Goal: Task Accomplishment & Management: Use online tool/utility

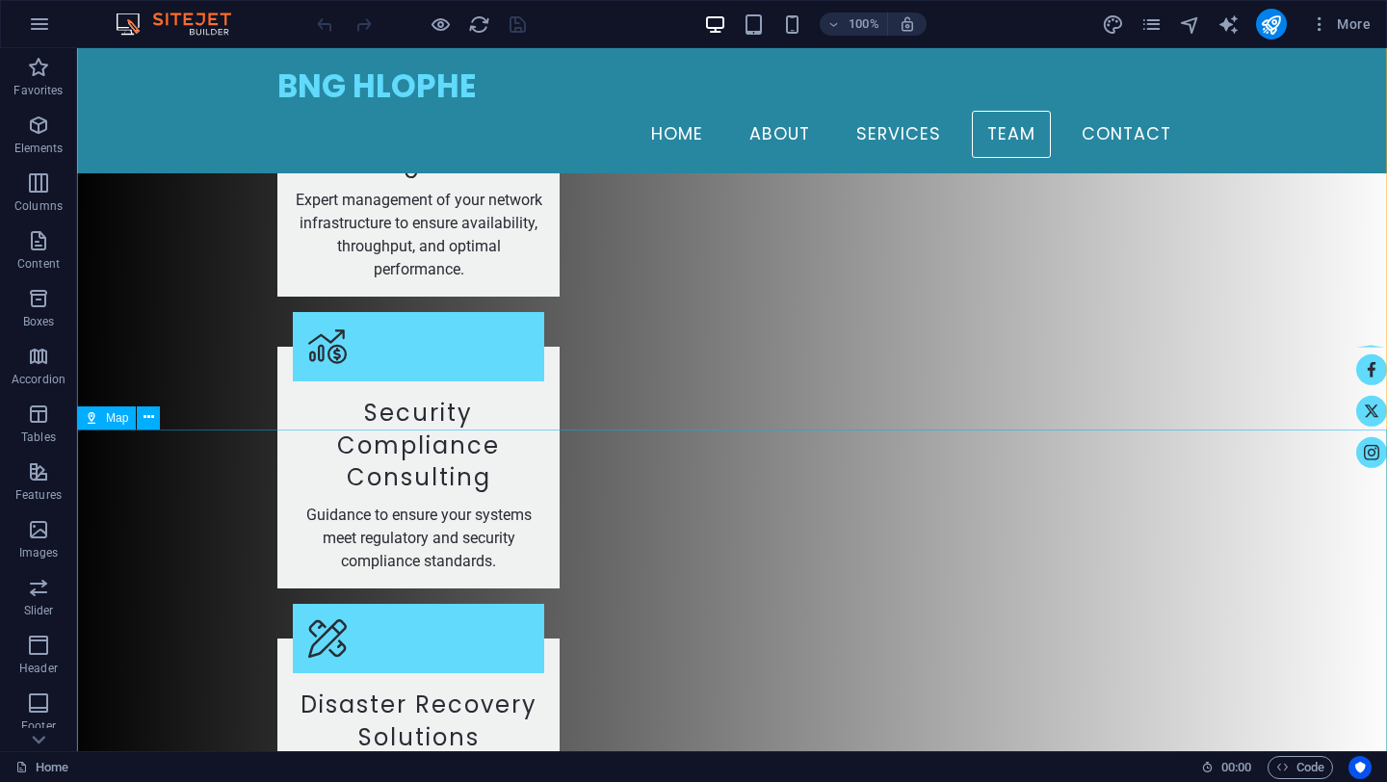
scroll to position [4043, 0]
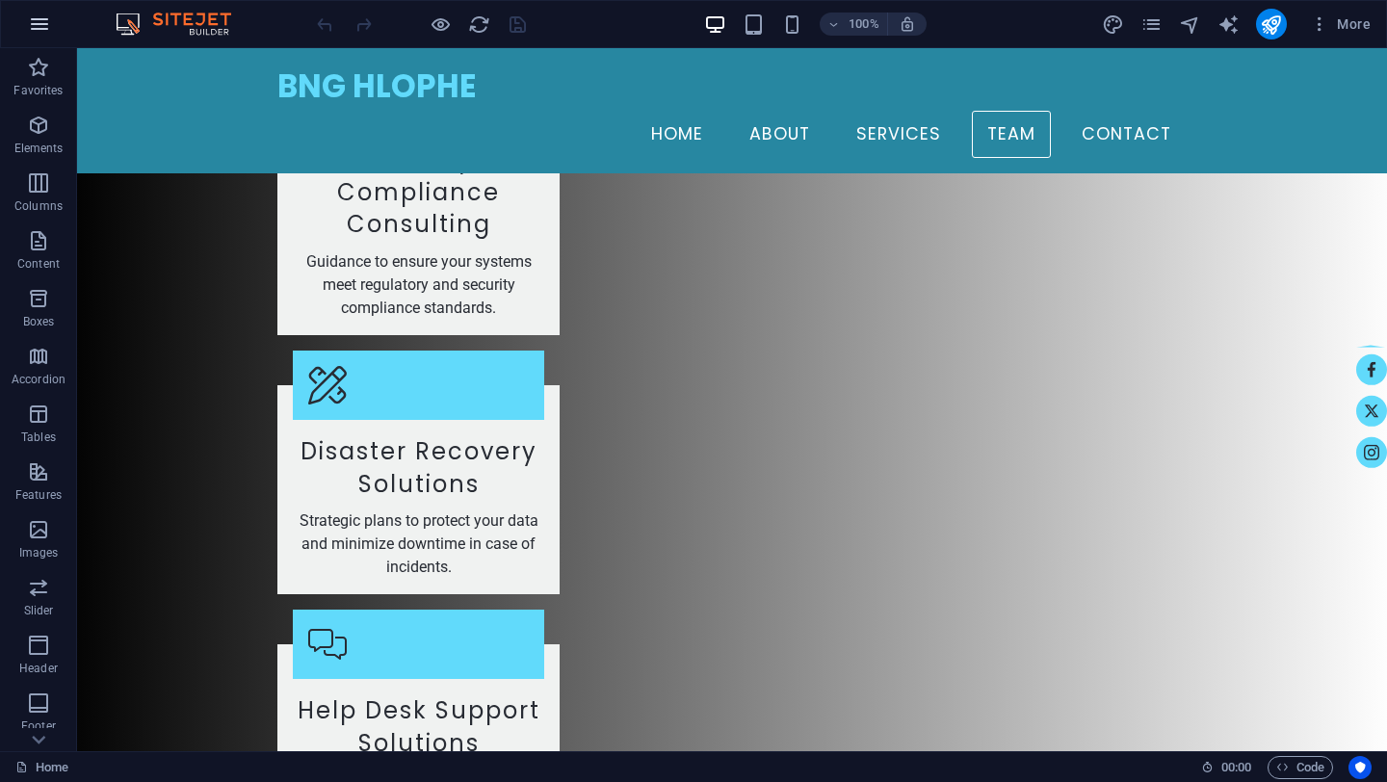
click at [40, 27] on icon "button" at bounding box center [39, 24] width 23 height 23
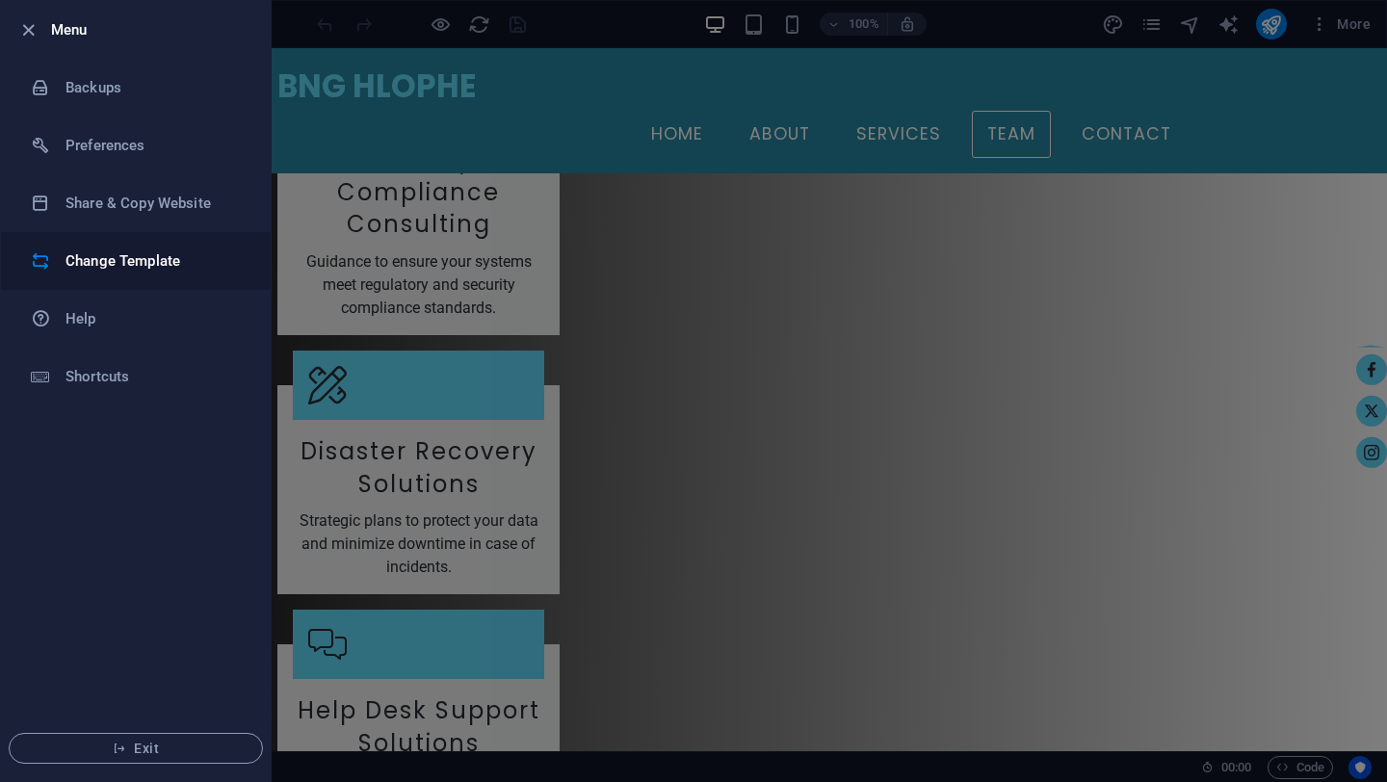
click at [50, 257] on div at bounding box center [48, 260] width 35 height 19
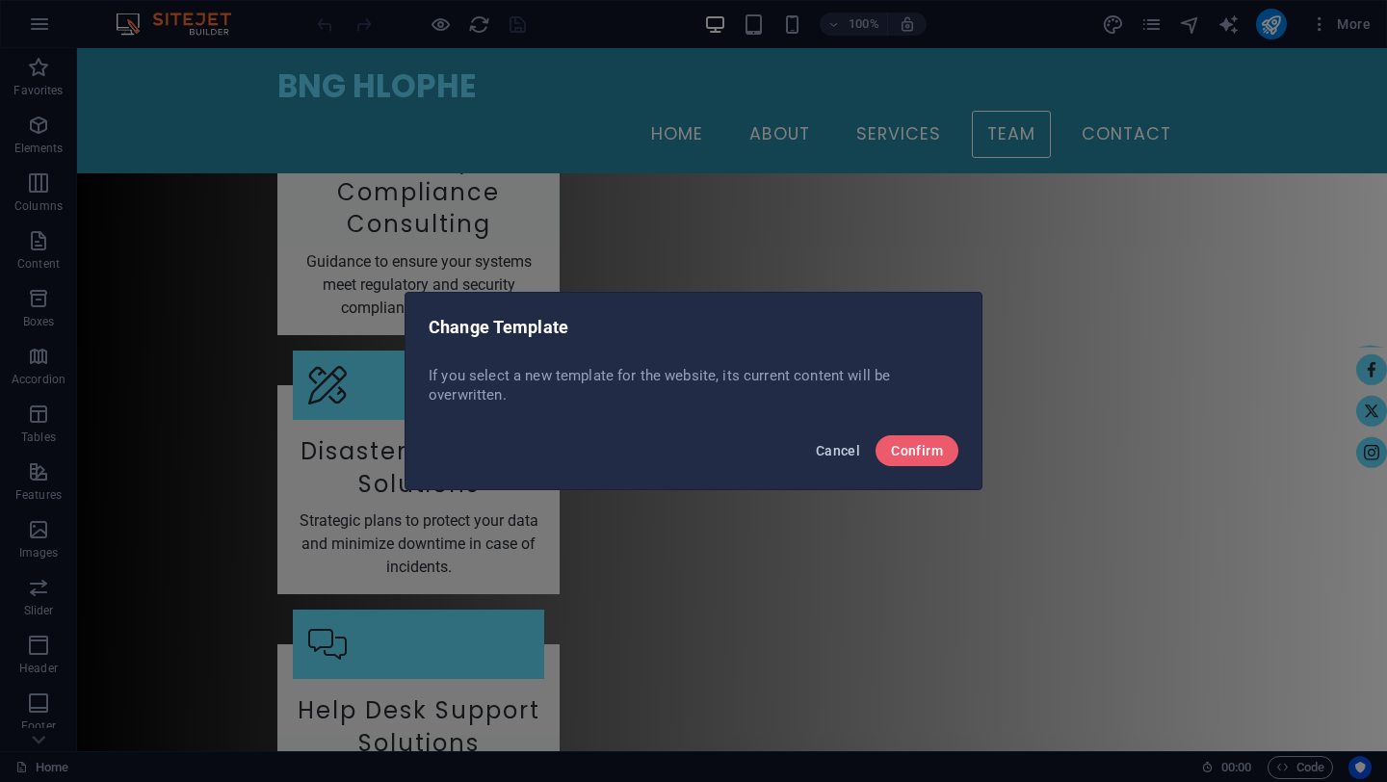
click at [832, 443] on span "Cancel" at bounding box center [838, 450] width 44 height 15
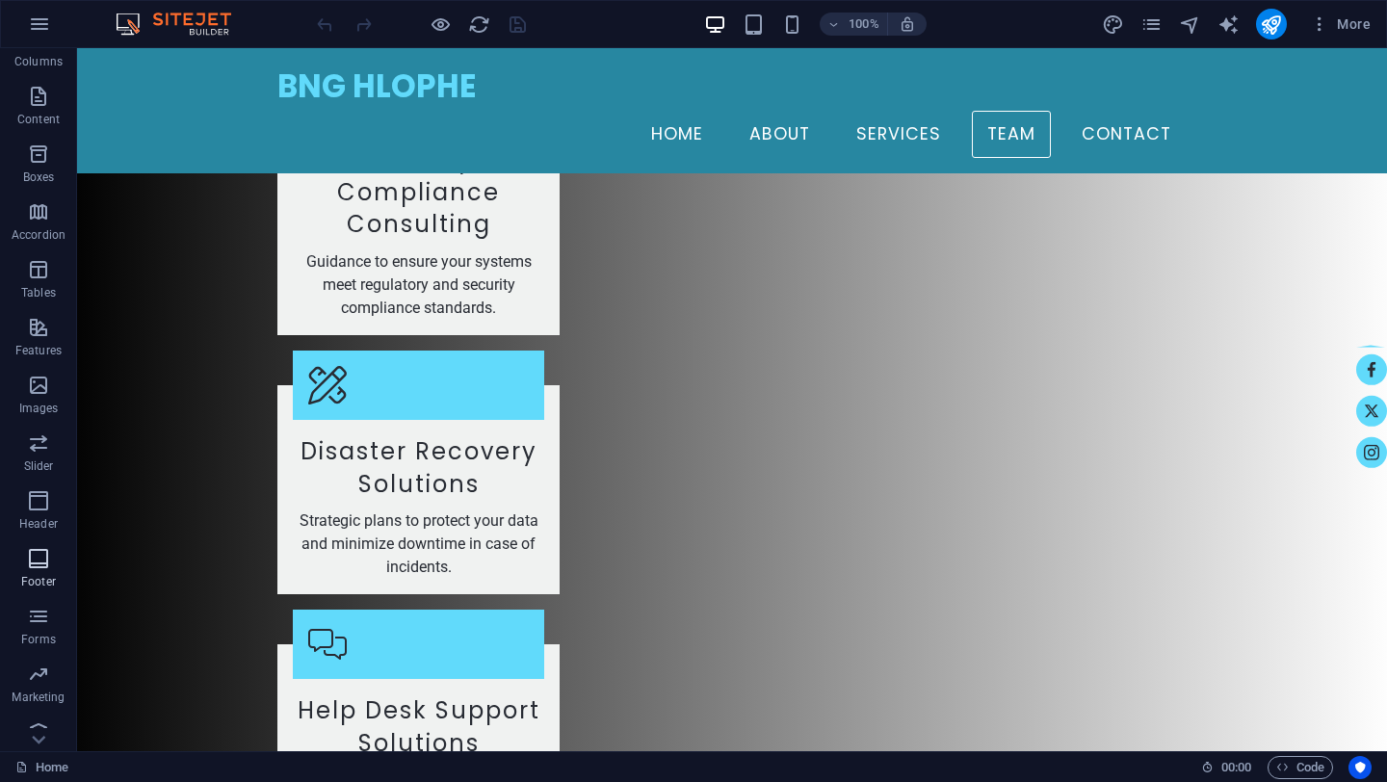
scroll to position [164, 0]
click at [39, 310] on icon "button" at bounding box center [38, 308] width 23 height 23
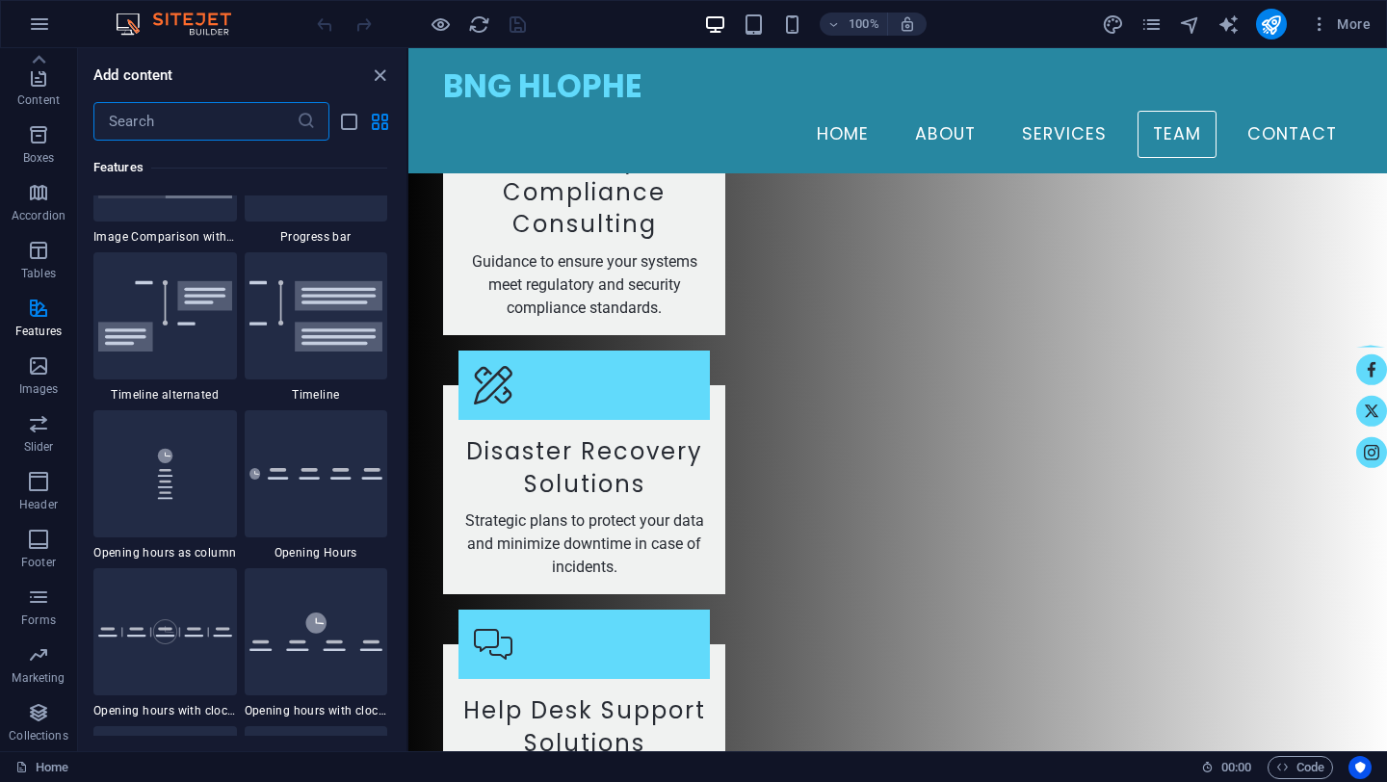
scroll to position [8241, 0]
click at [353, 124] on icon "list-view" at bounding box center [349, 122] width 22 height 22
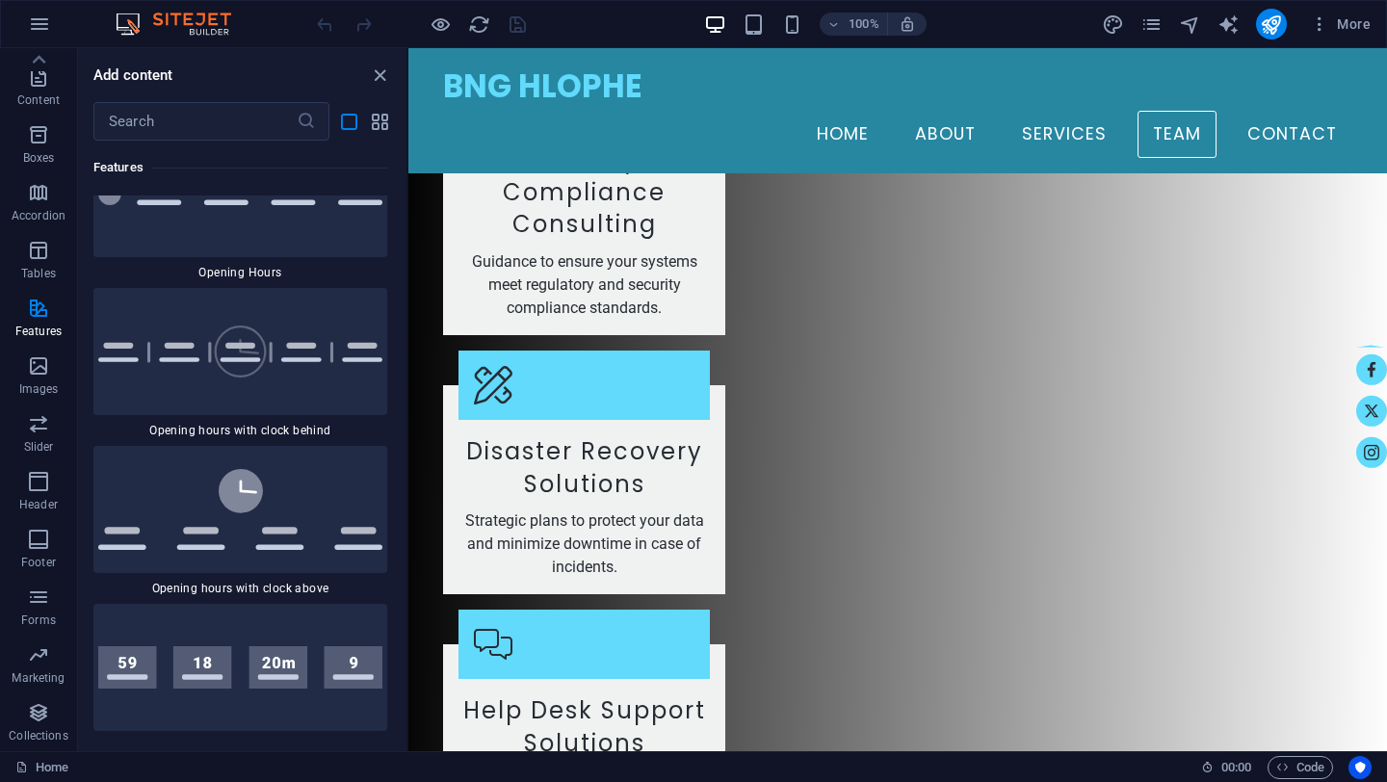
scroll to position [20786, 0]
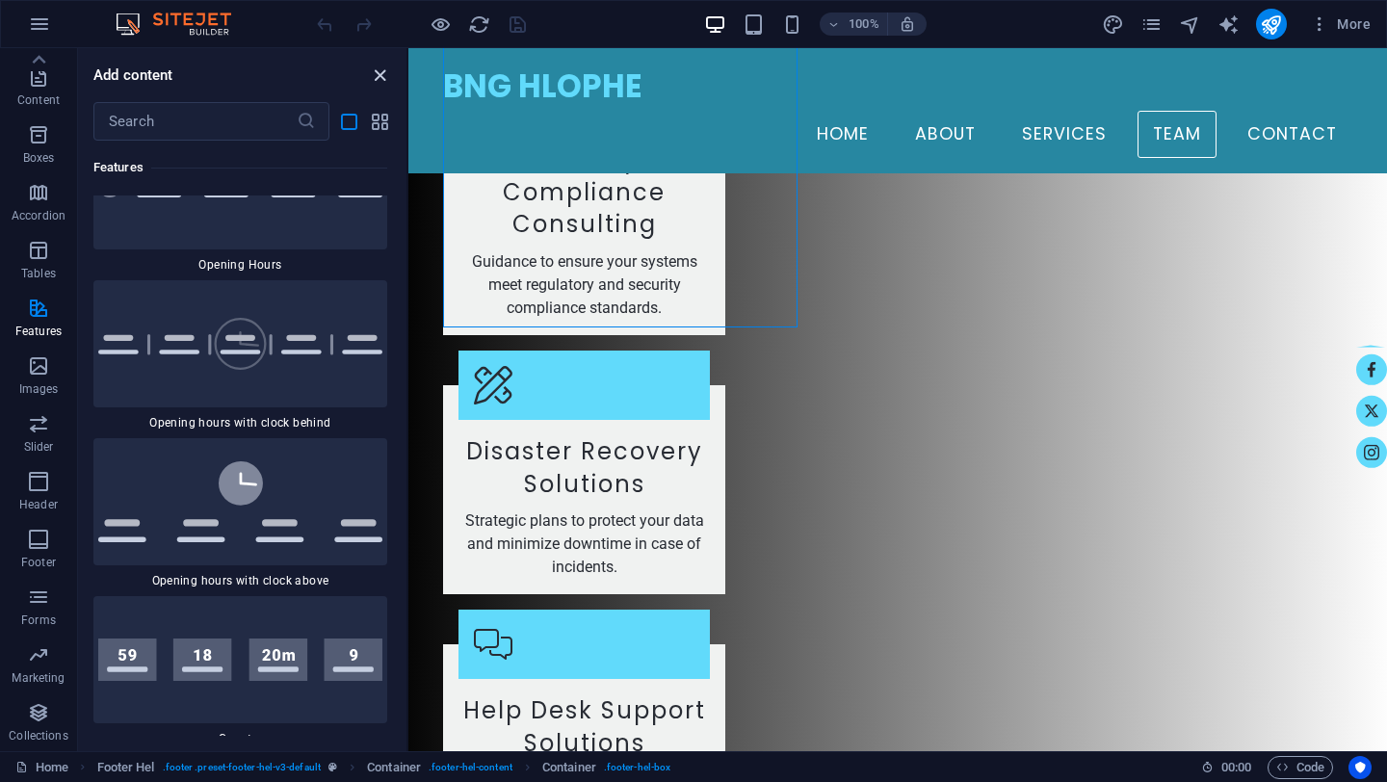
click at [383, 78] on icon "close panel" at bounding box center [380, 76] width 22 height 22
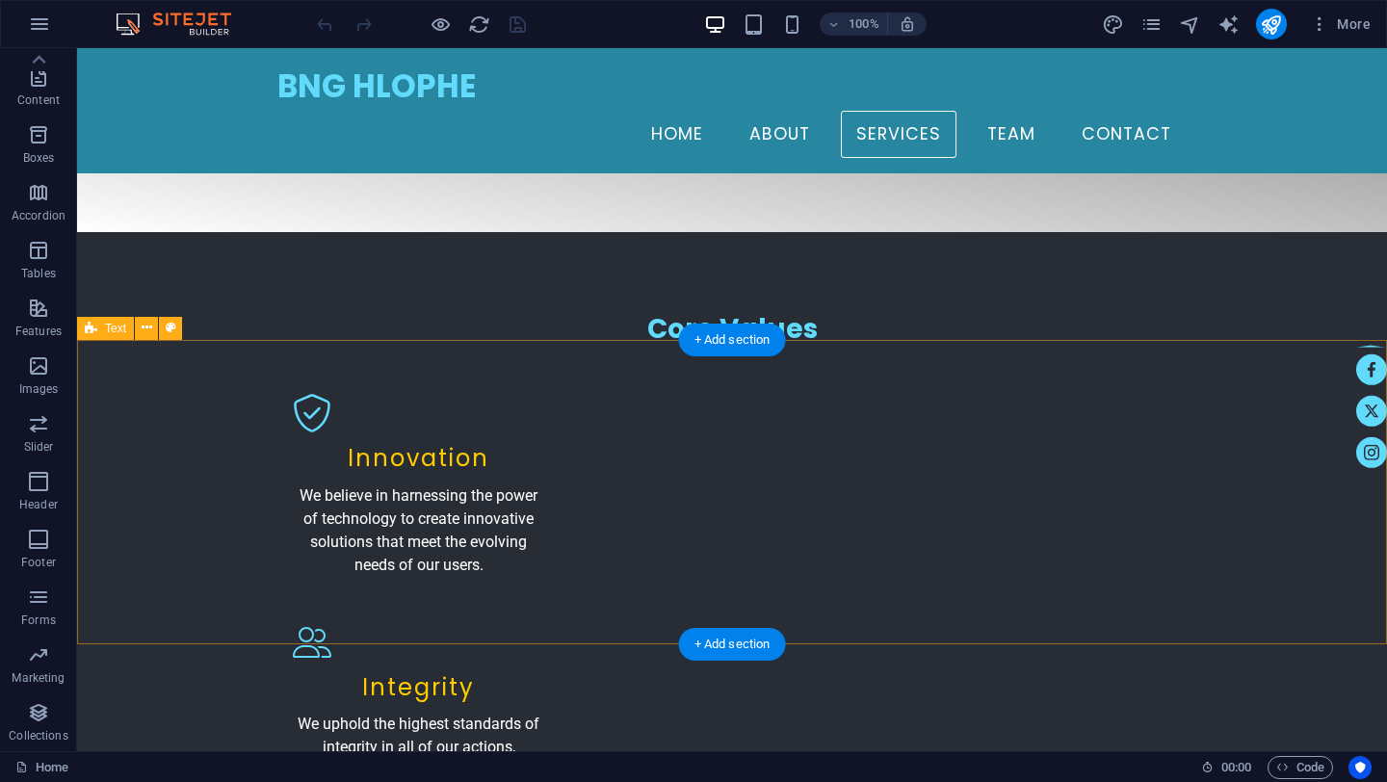
scroll to position [2193, 0]
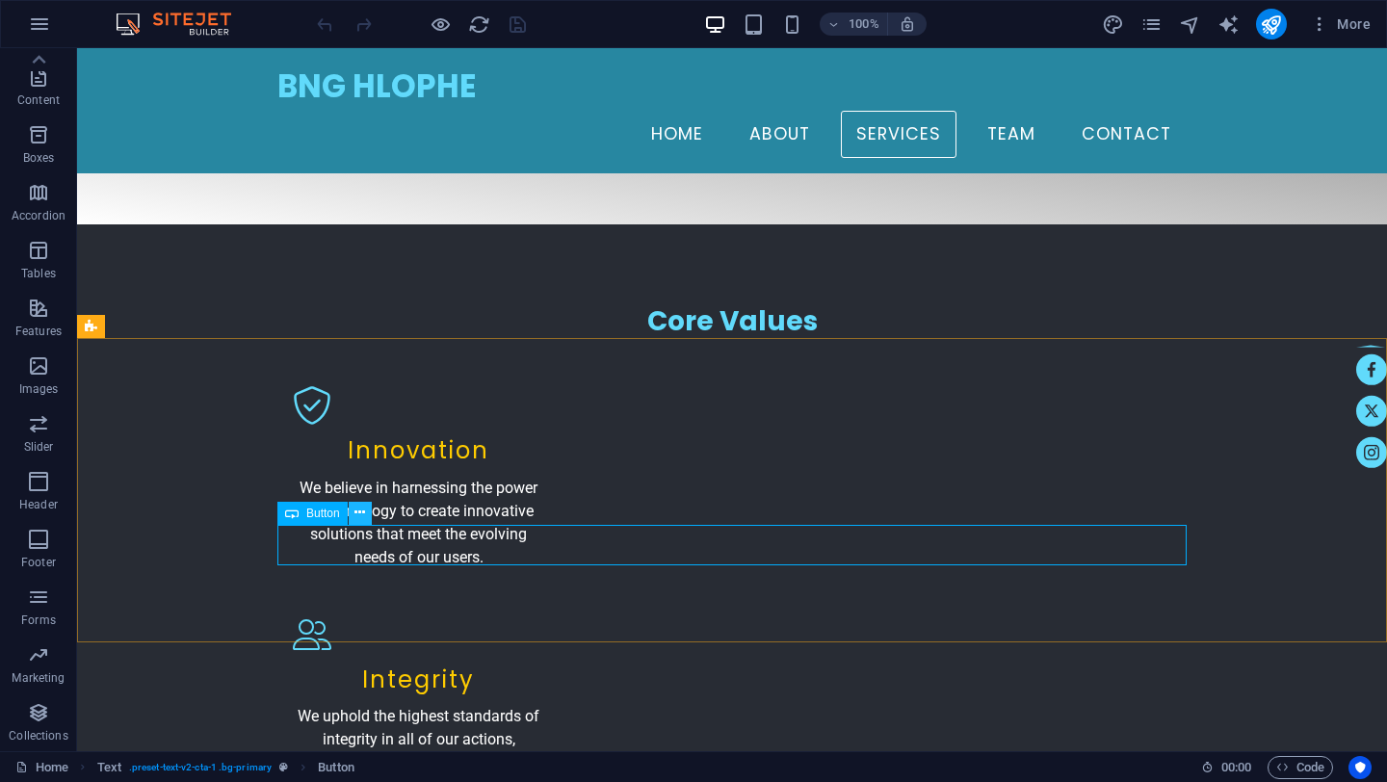
click at [362, 513] on icon at bounding box center [359, 513] width 11 height 20
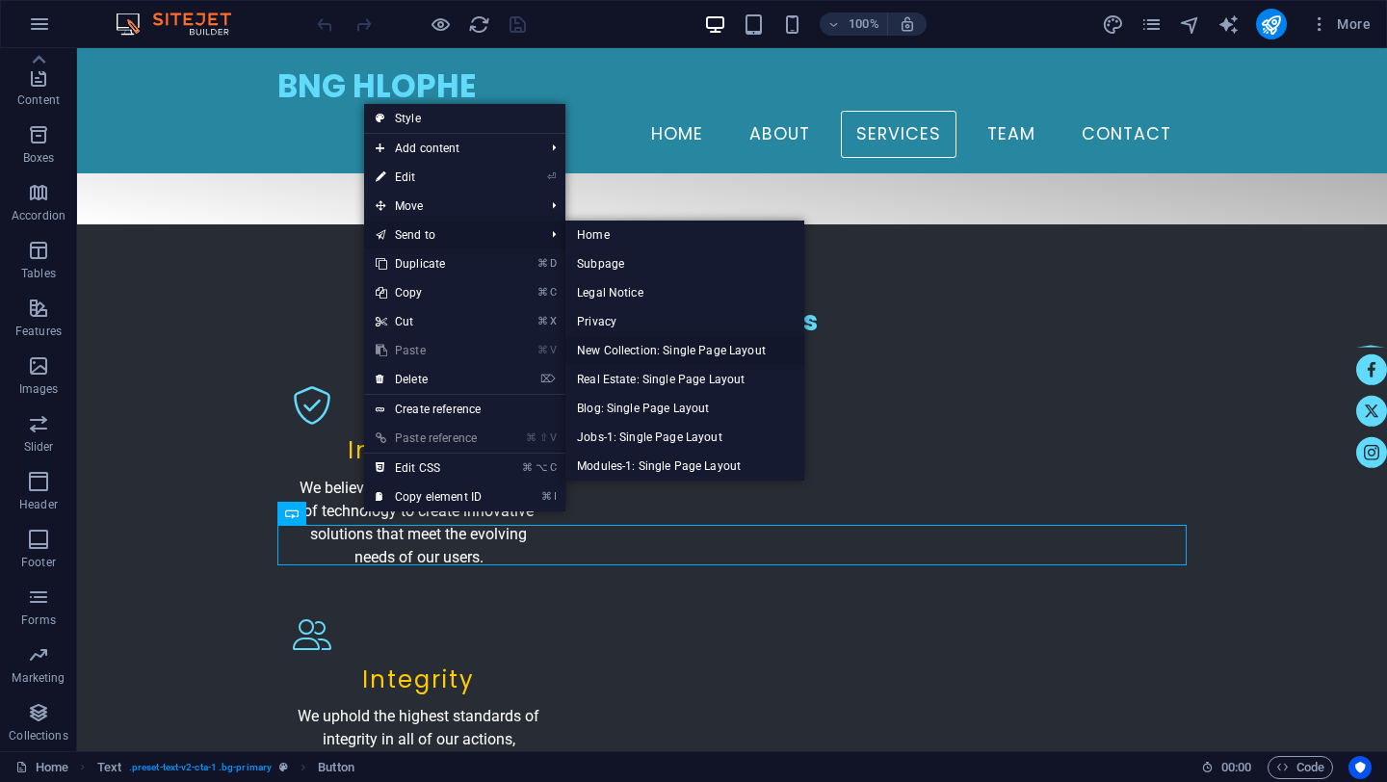
click at [649, 349] on link "New Collection: Single Page Layout" at bounding box center [684, 350] width 239 height 29
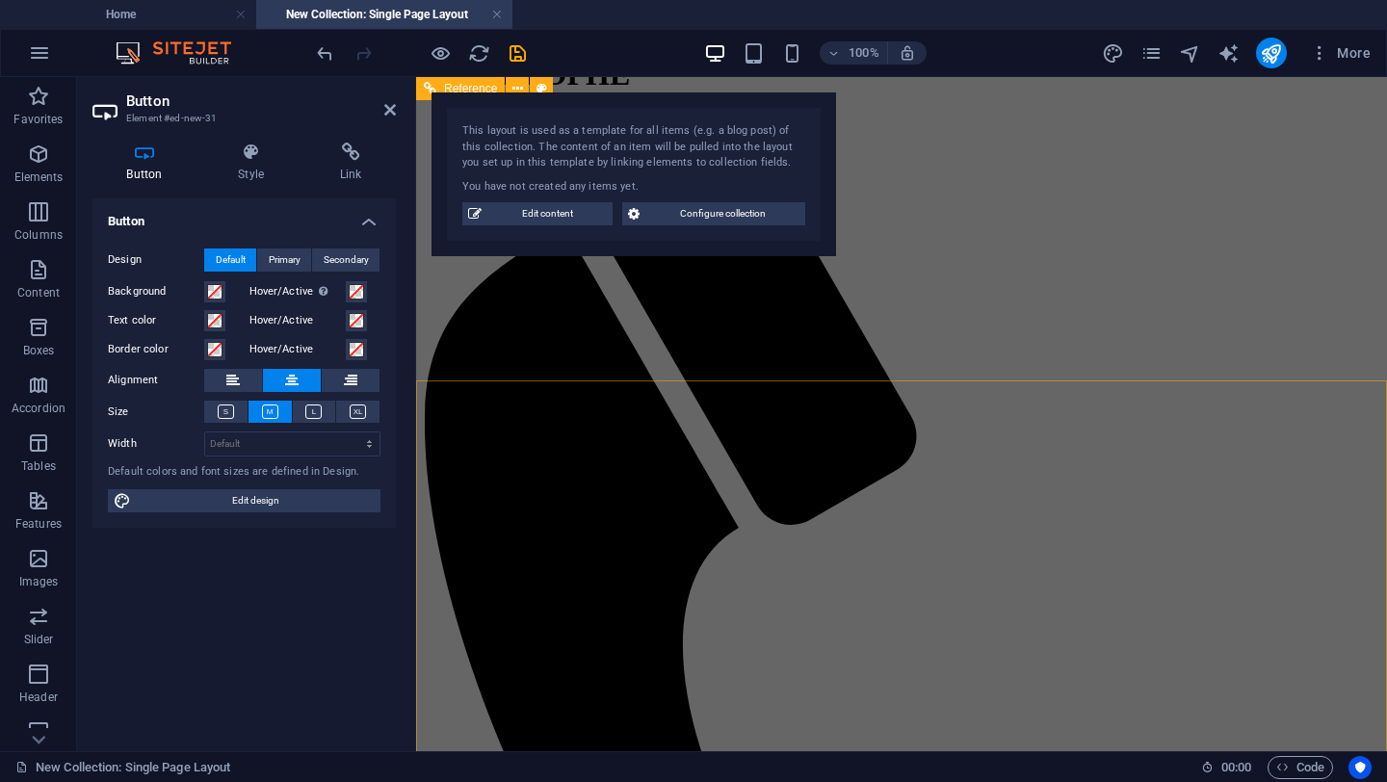
scroll to position [0, 0]
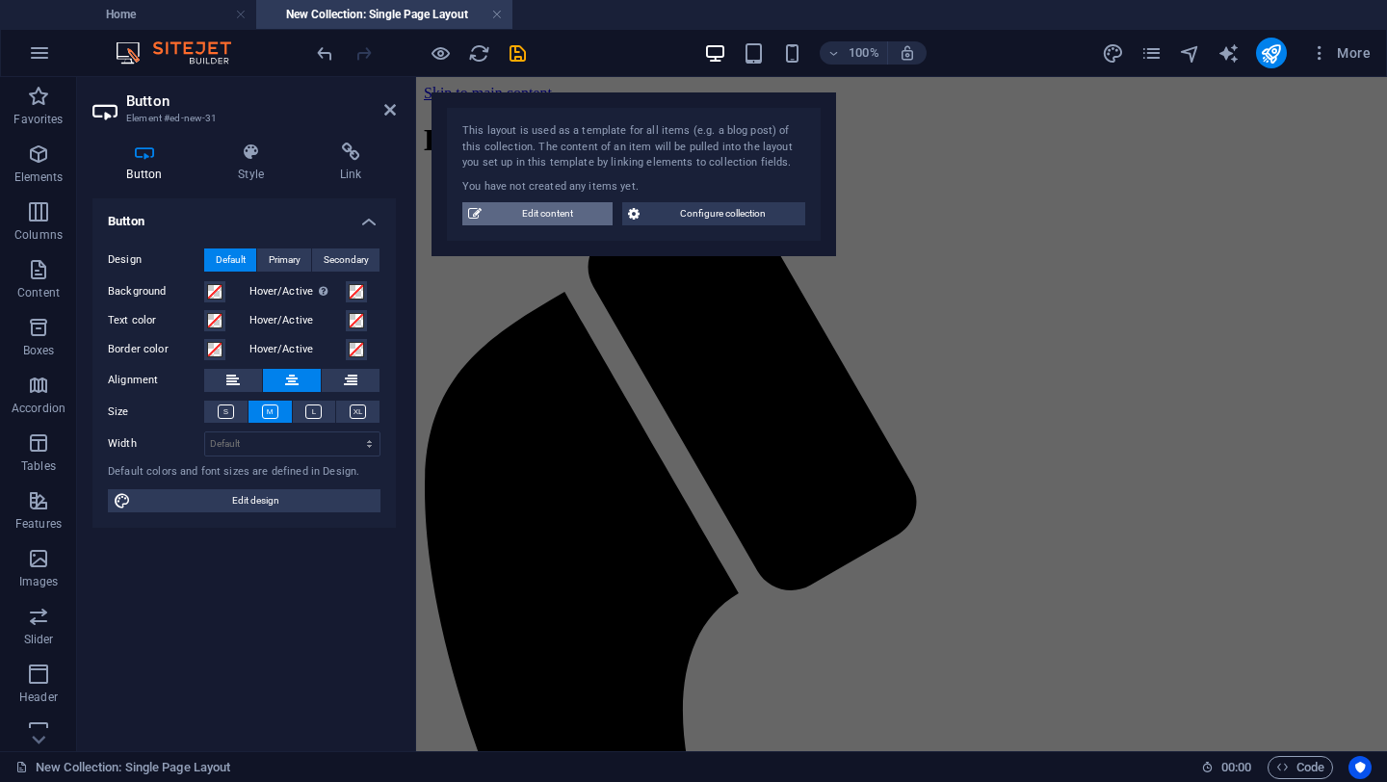
click at [550, 215] on span "Edit content" at bounding box center [546, 213] width 119 height 23
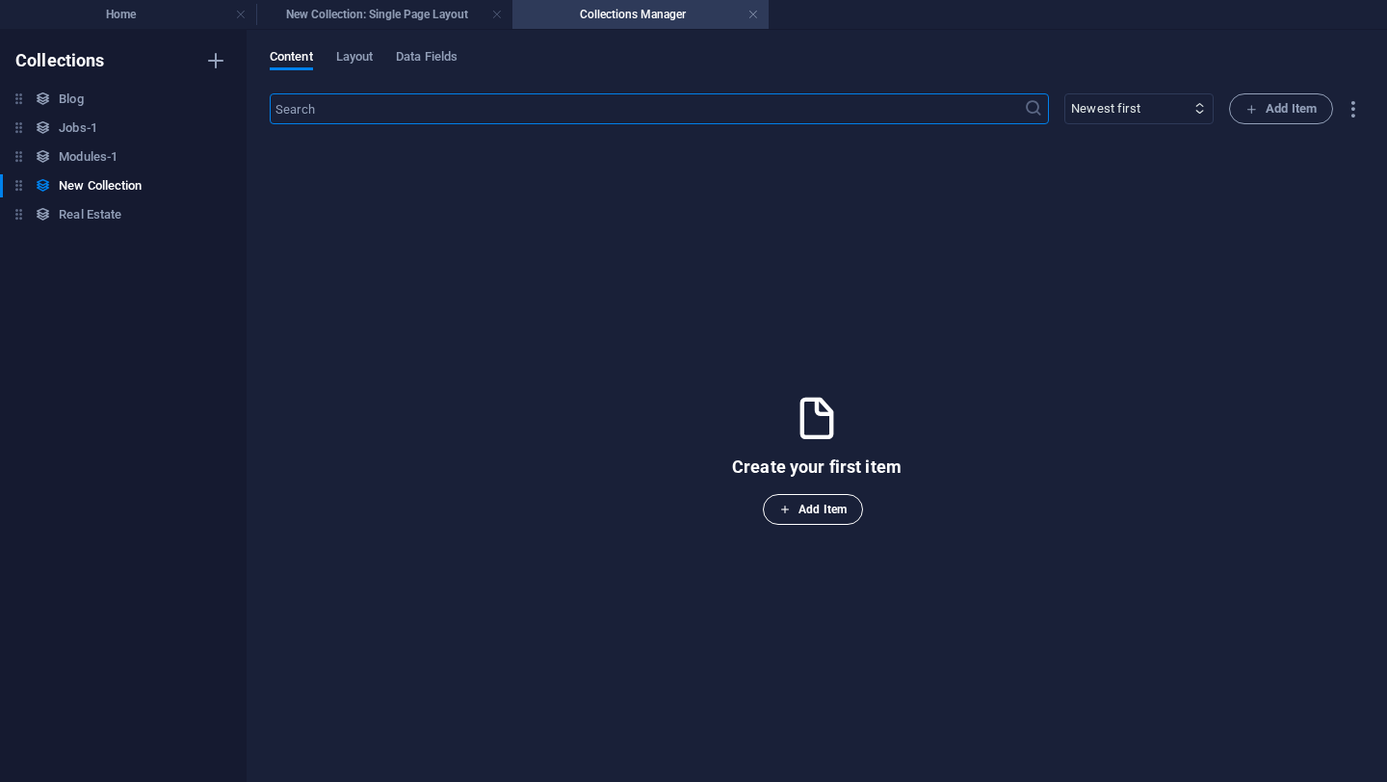
click at [784, 509] on icon "button" at bounding box center [785, 510] width 12 height 12
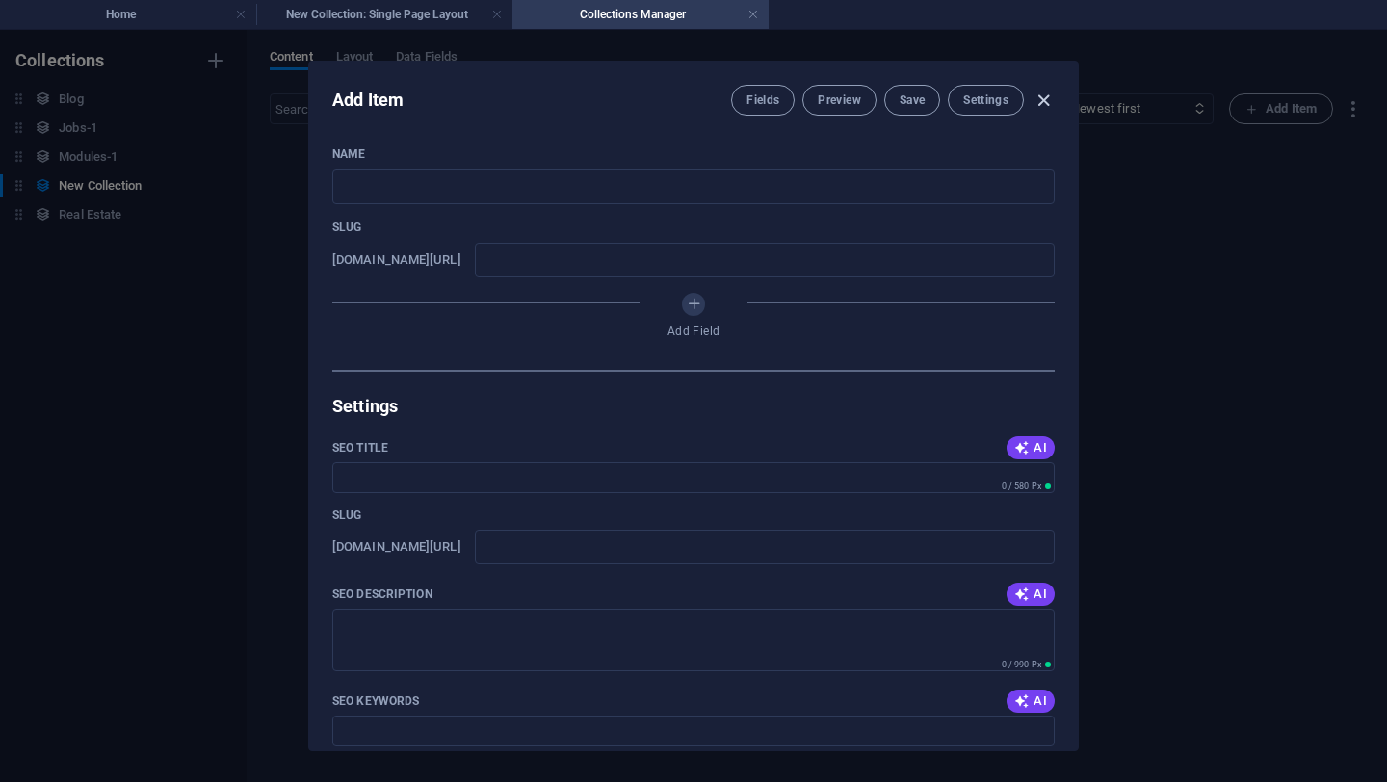
click at [1038, 105] on icon "button" at bounding box center [1043, 101] width 22 height 22
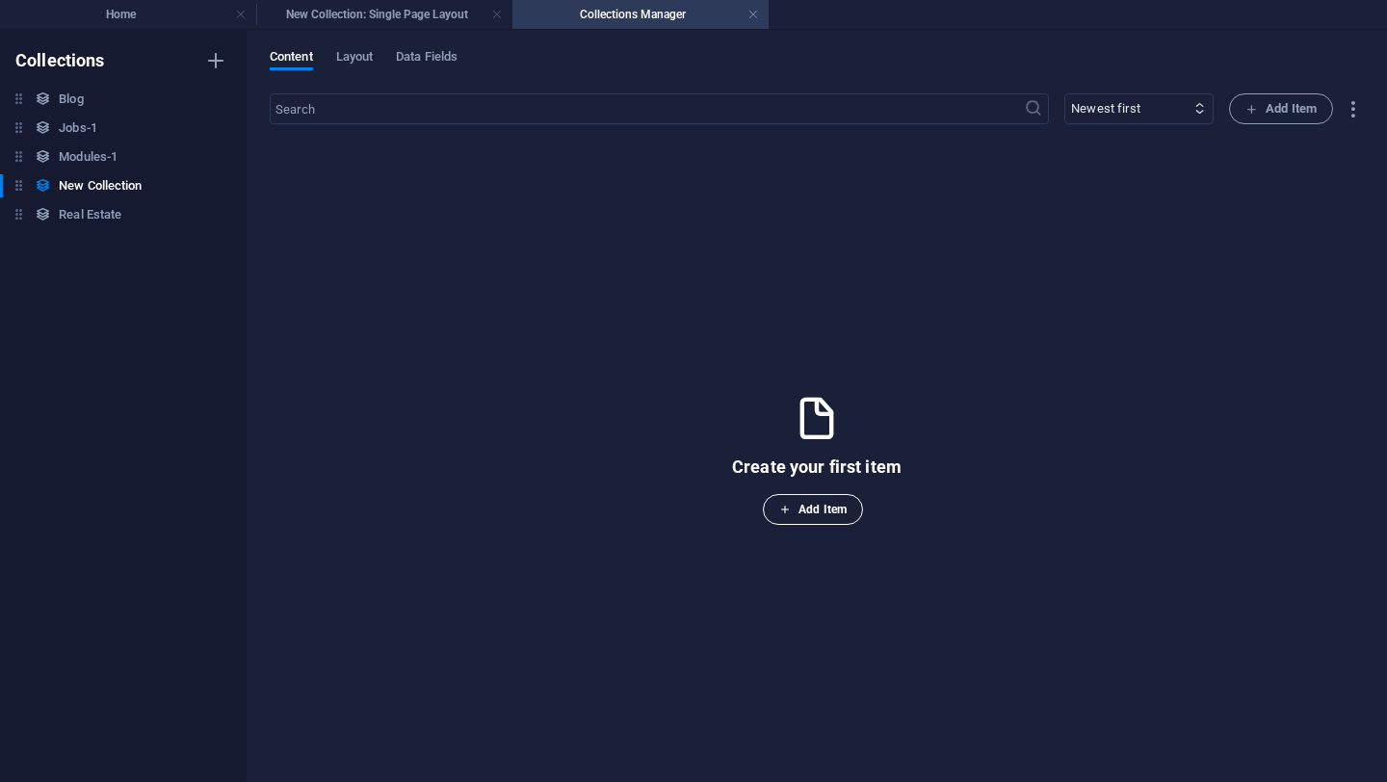
click at [798, 509] on span "Add Item" at bounding box center [812, 509] width 67 height 23
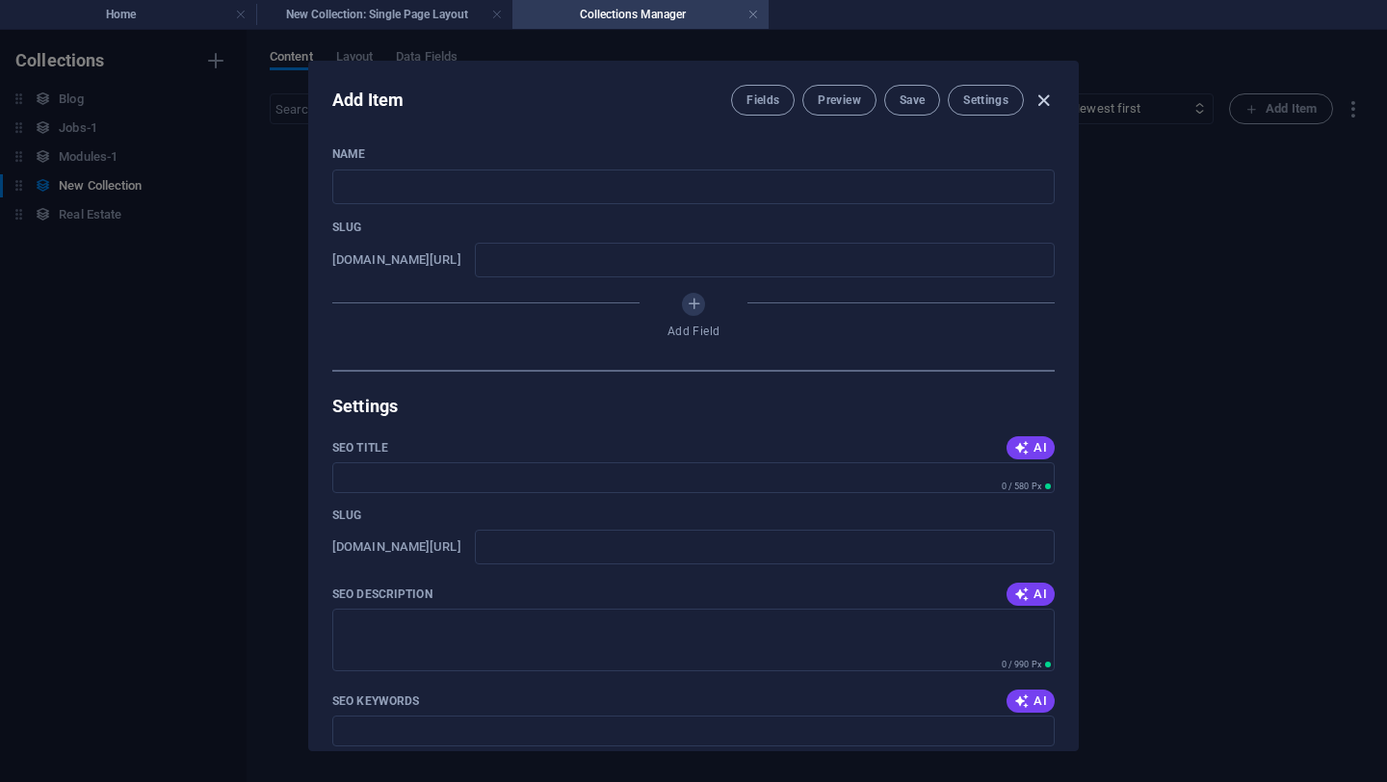
click at [1040, 103] on icon "button" at bounding box center [1043, 101] width 22 height 22
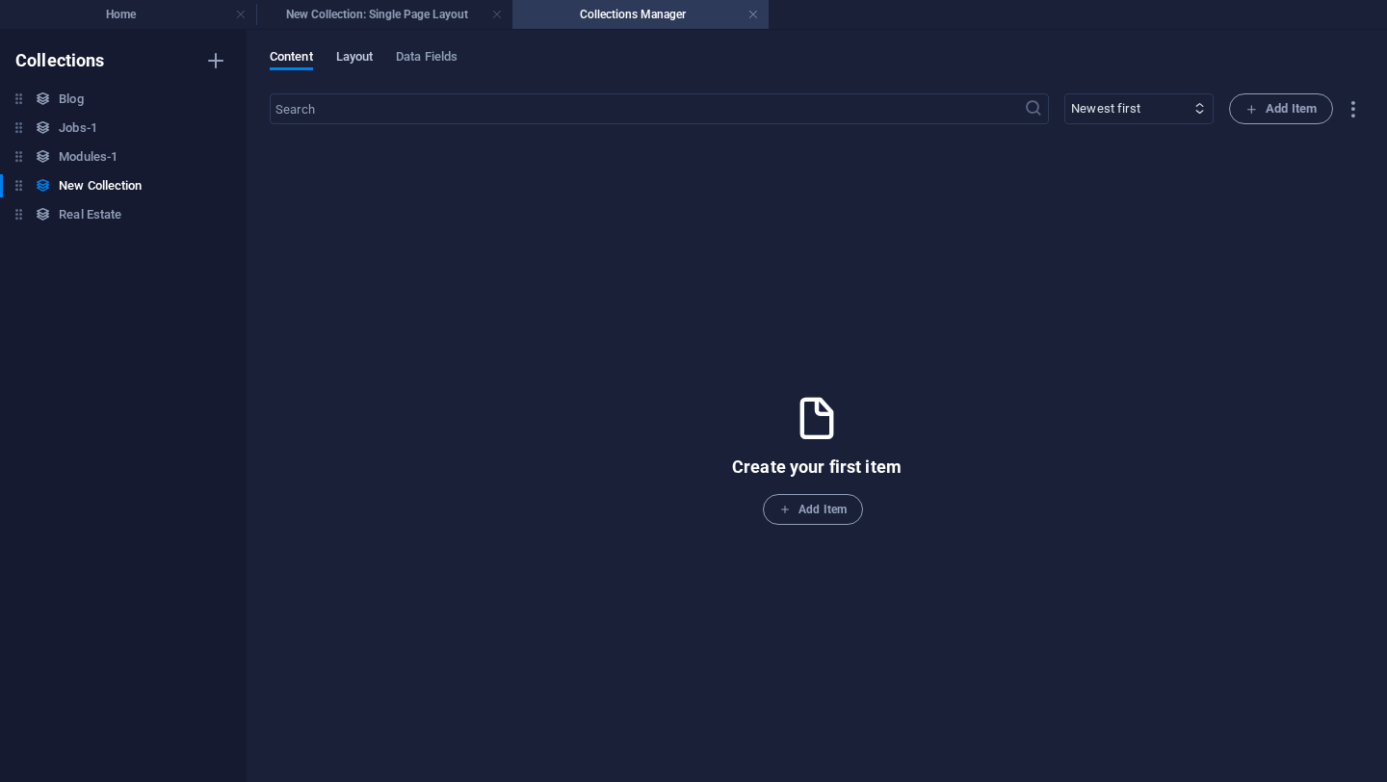
click at [360, 59] on span "Layout" at bounding box center [355, 58] width 38 height 27
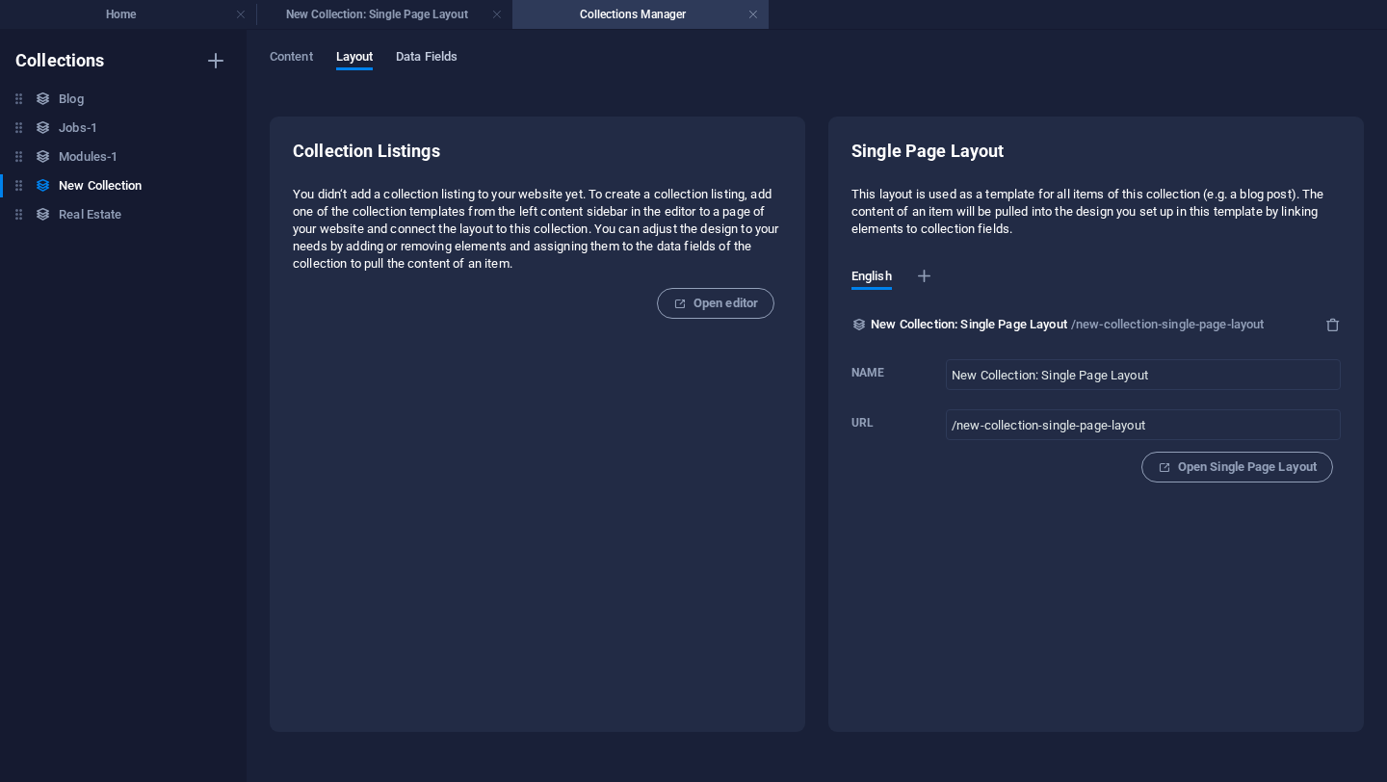
click at [420, 58] on span "Data Fields" at bounding box center [427, 58] width 62 height 27
